Goal: Information Seeking & Learning: Learn about a topic

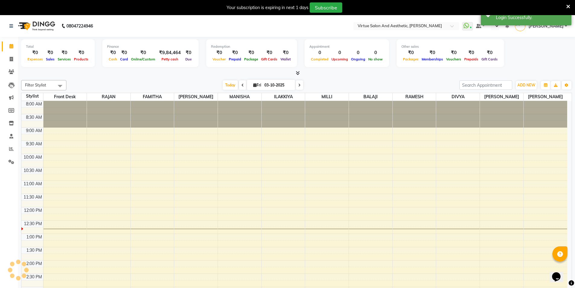
select select "en"
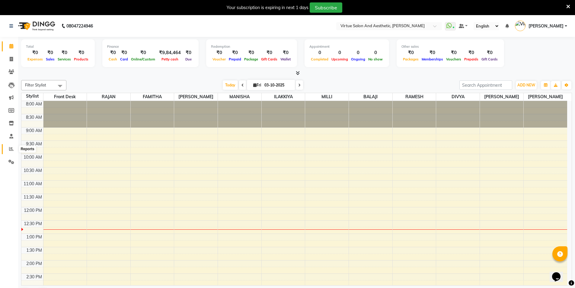
click at [10, 148] on icon at bounding box center [11, 148] width 5 height 5
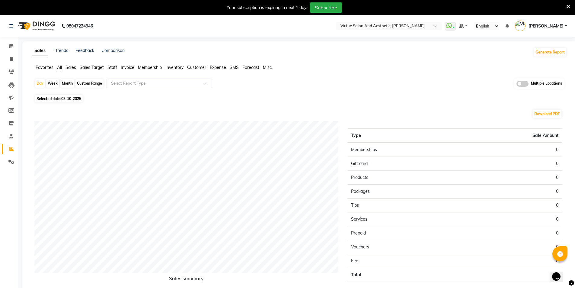
click at [74, 66] on span "Sales" at bounding box center [71, 67] width 11 height 5
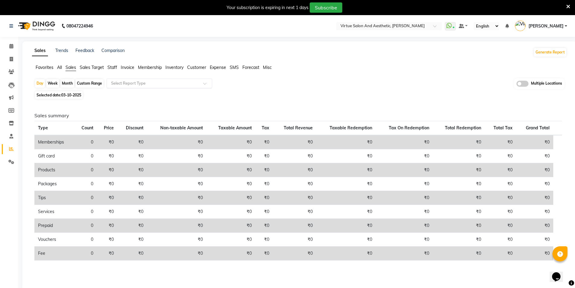
click at [130, 87] on div "Select Report Type" at bounding box center [160, 83] width 106 height 10
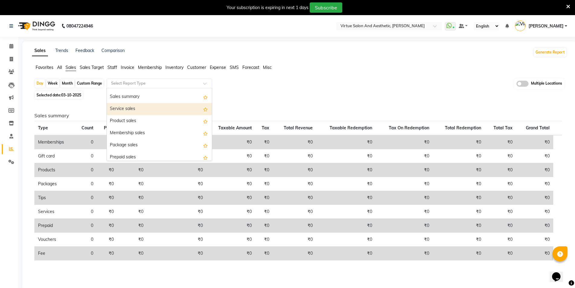
scroll to position [60, 0]
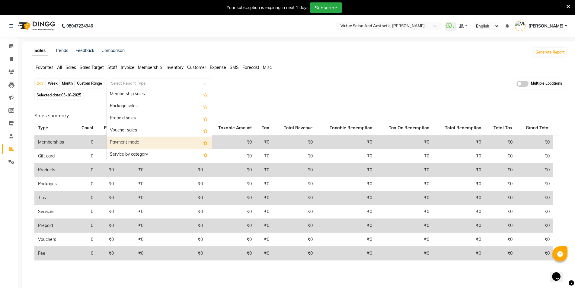
click at [136, 144] on div "Payment mode" at bounding box center [159, 142] width 105 height 12
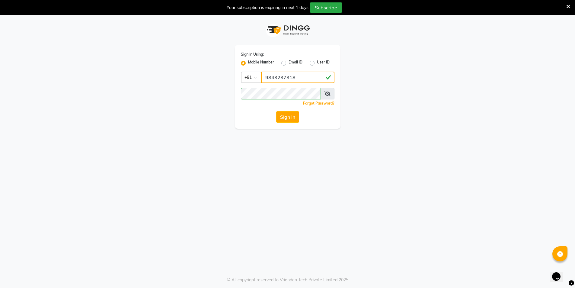
click at [306, 80] on input "9843237318" at bounding box center [297, 77] width 73 height 11
type input "7200585991"
click at [286, 120] on button "Sign In" at bounding box center [287, 116] width 23 height 11
